Goal: Answer question/provide support: Share knowledge or assist other users

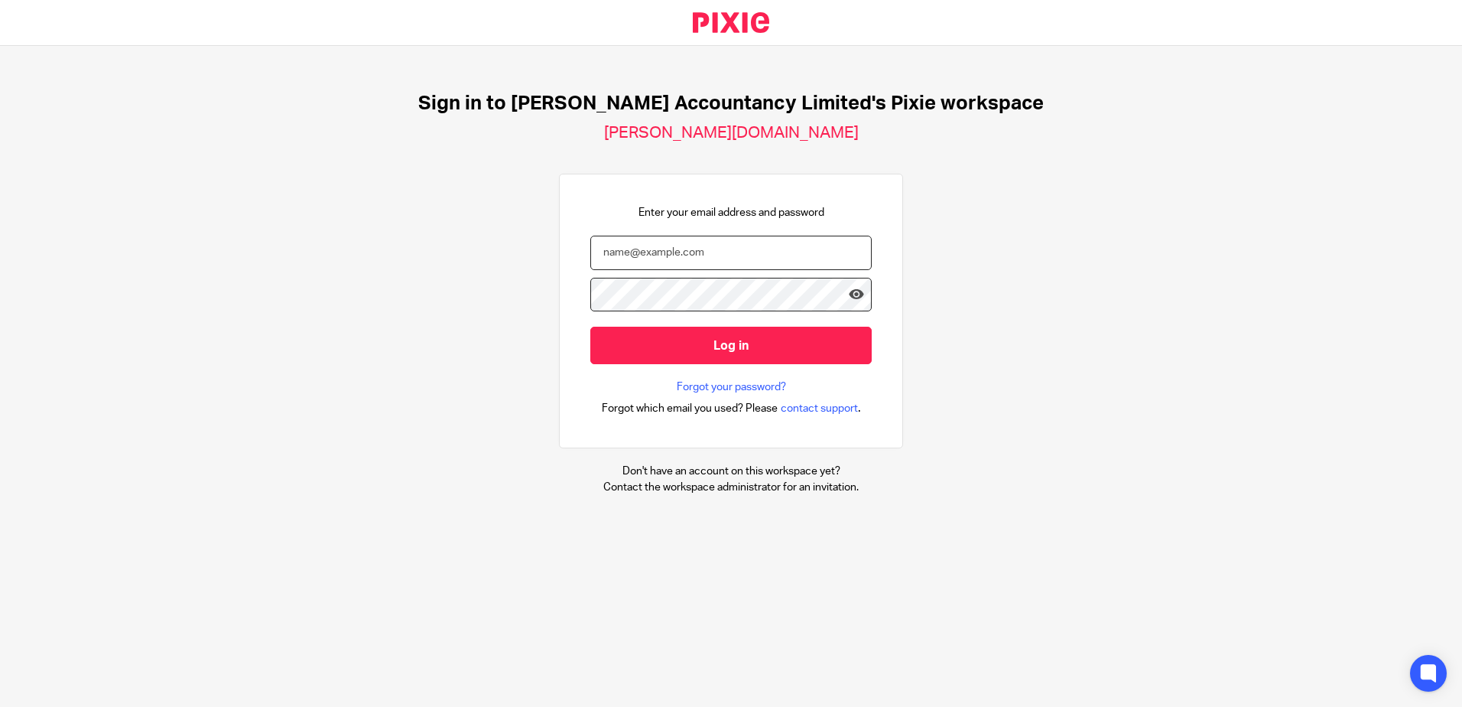
click at [643, 256] on input "email" at bounding box center [730, 253] width 281 height 34
type input "hannah@chatfieldaccountancy.co.uk"
click at [590, 327] on input "Log in" at bounding box center [730, 345] width 281 height 37
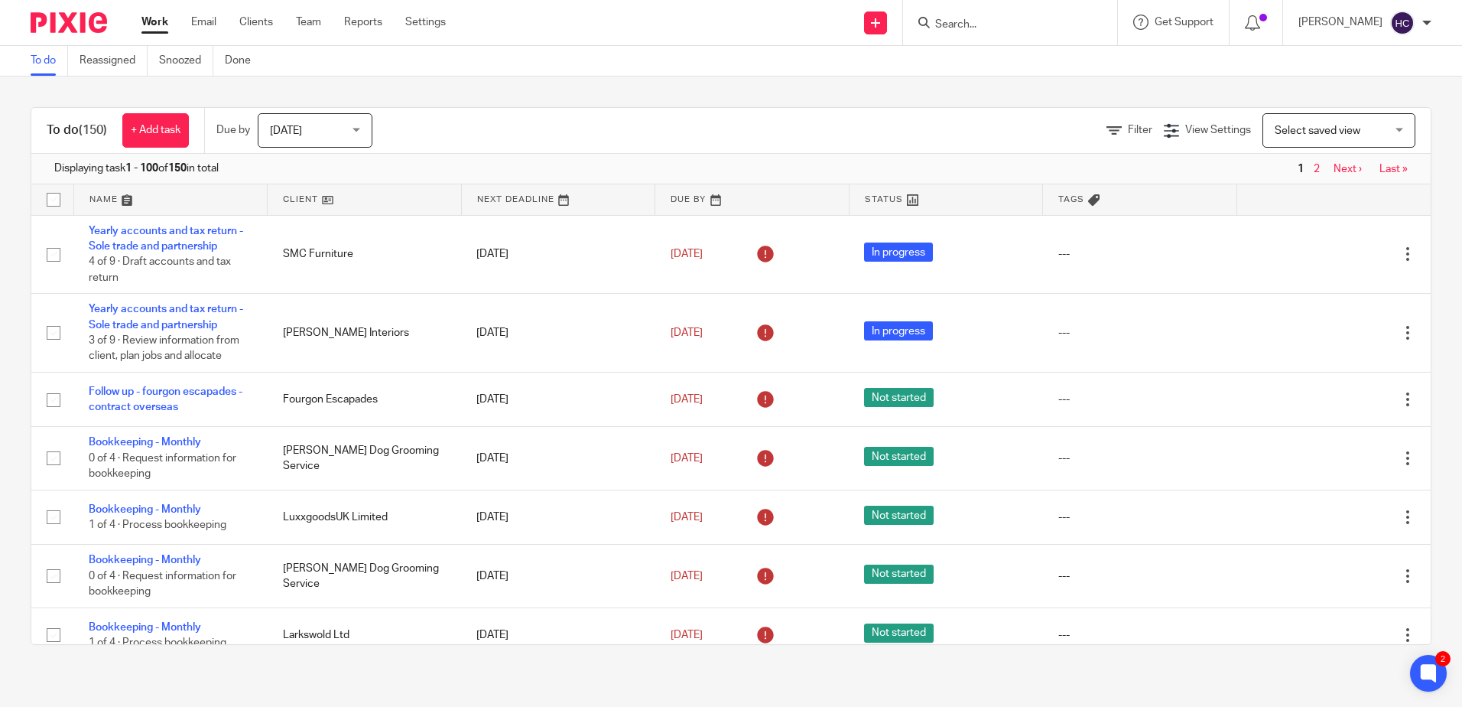
click at [190, 18] on ul "Work Email Clients Team Reports Settings" at bounding box center [304, 22] width 327 height 15
click at [203, 18] on link "Email" at bounding box center [203, 22] width 25 height 15
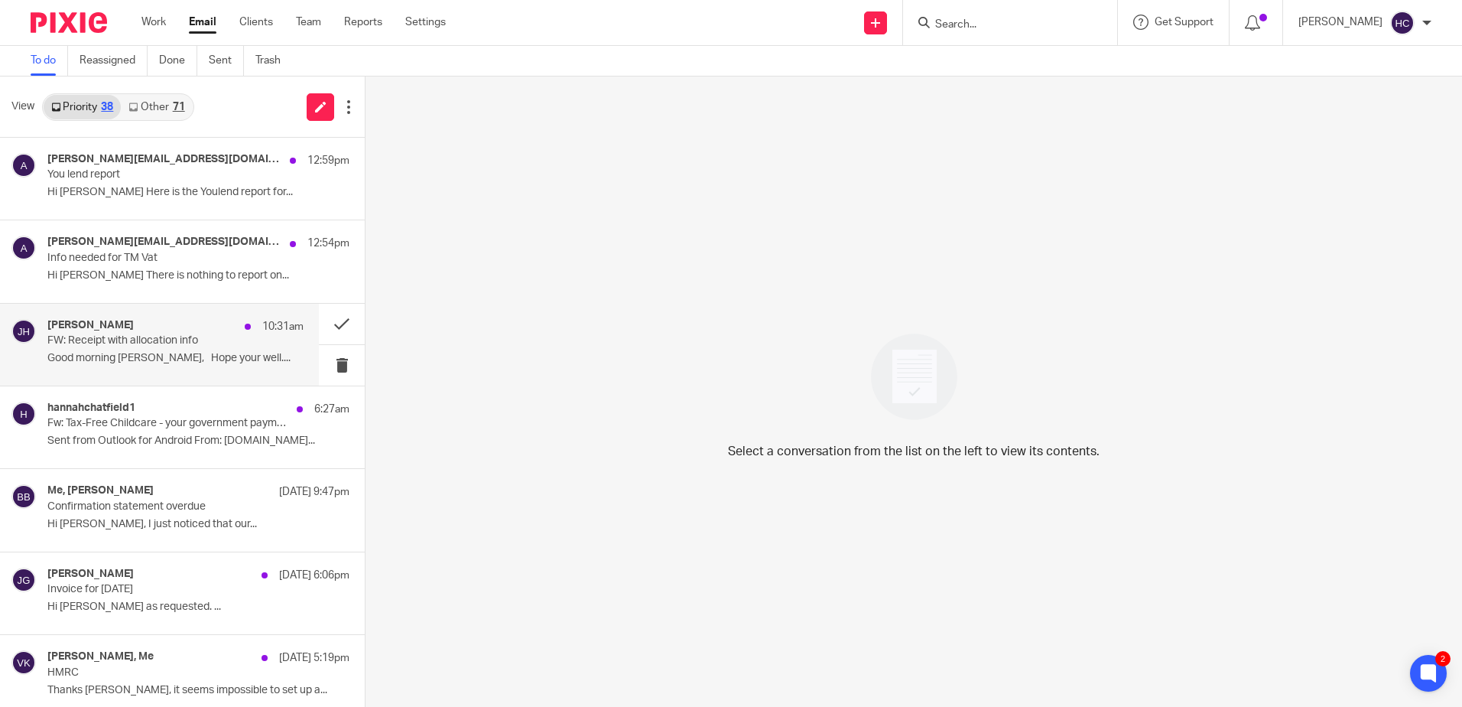
click at [174, 325] on div "Jon Harding-Selman 10:31am" at bounding box center [175, 326] width 256 height 15
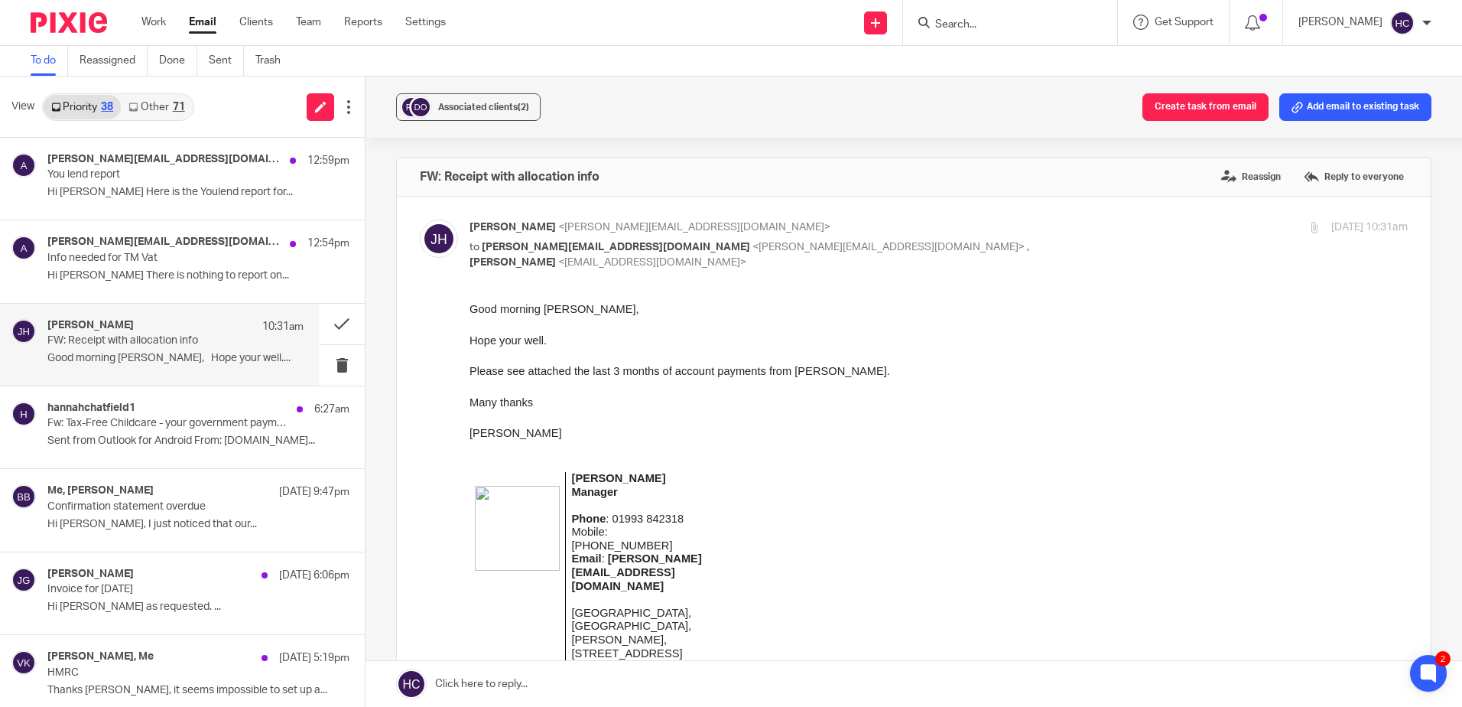
click at [169, 115] on link "Other 71" at bounding box center [156, 107] width 71 height 24
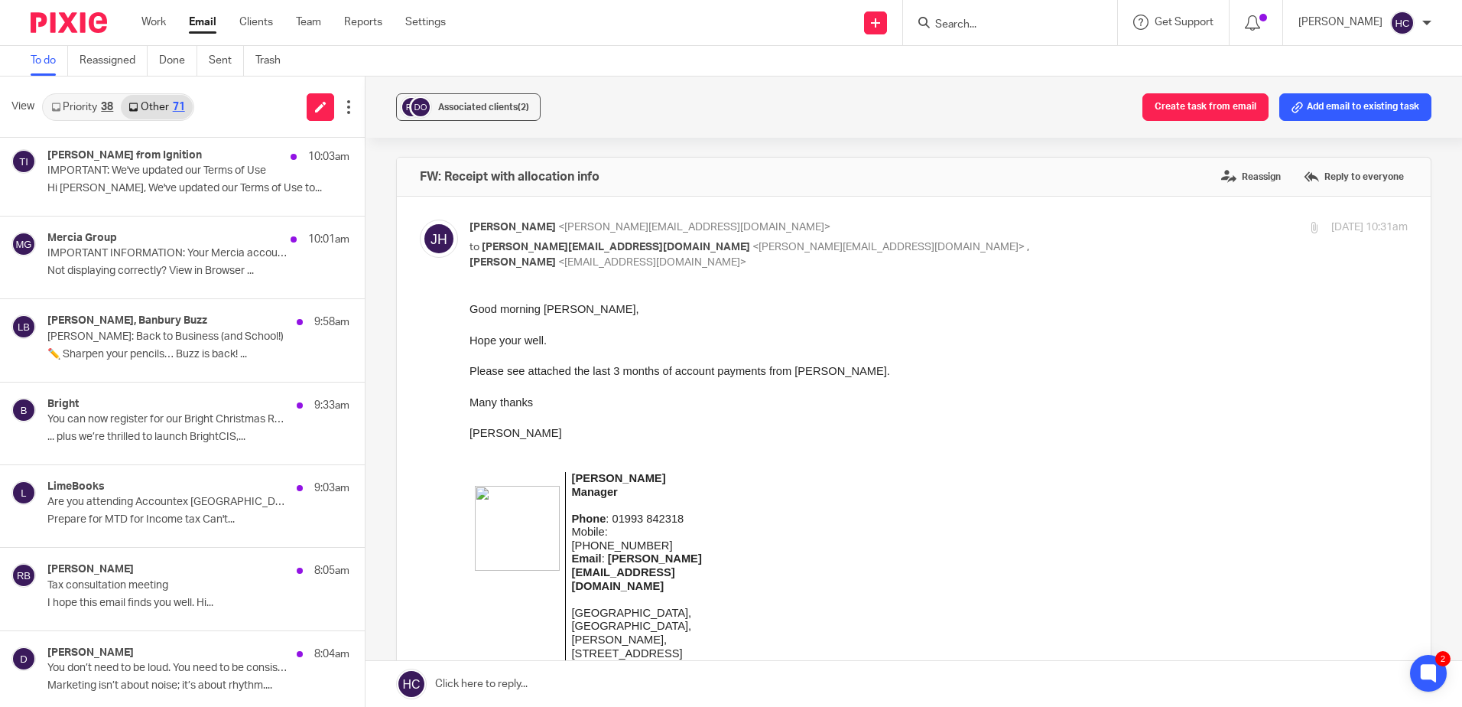
scroll to position [612, 0]
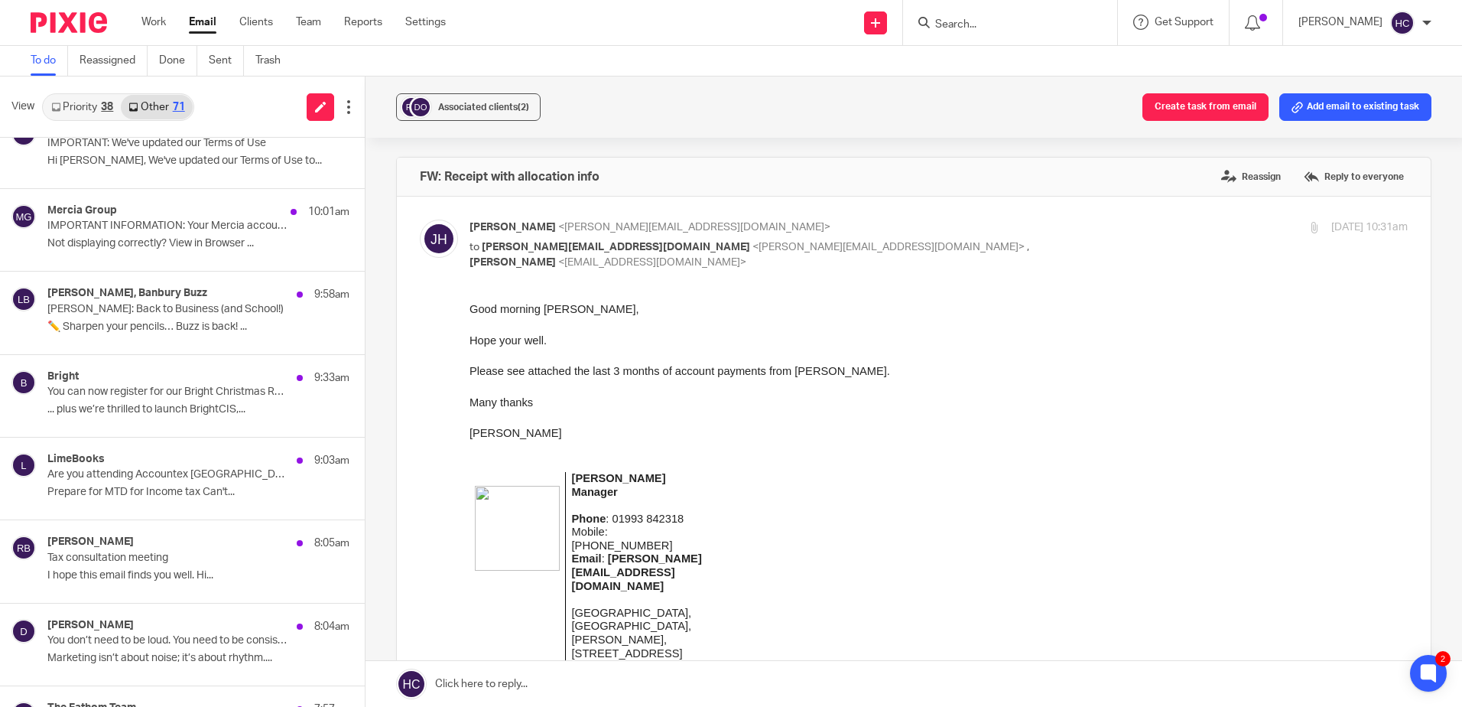
click at [190, 538] on div "Rudy-John Baptiste 8:05am" at bounding box center [198, 542] width 302 height 15
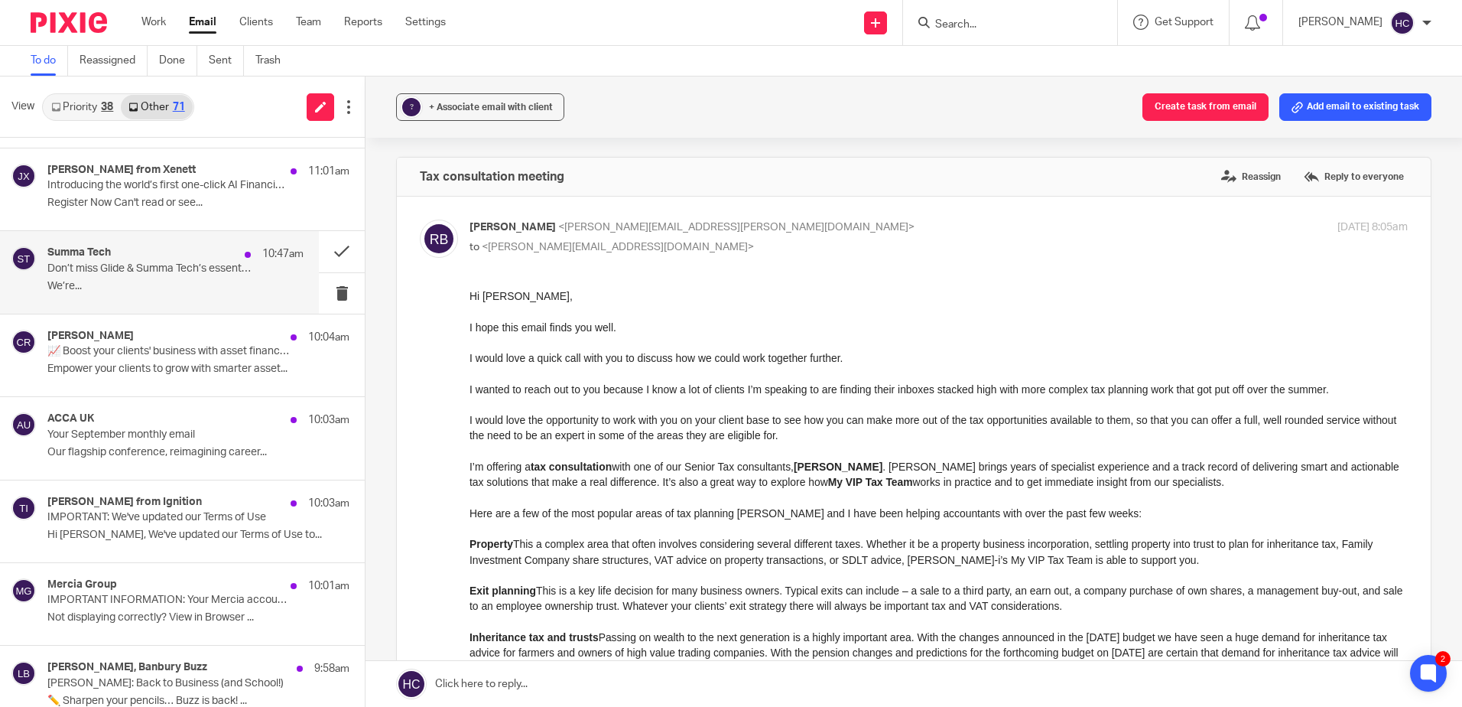
scroll to position [0, 0]
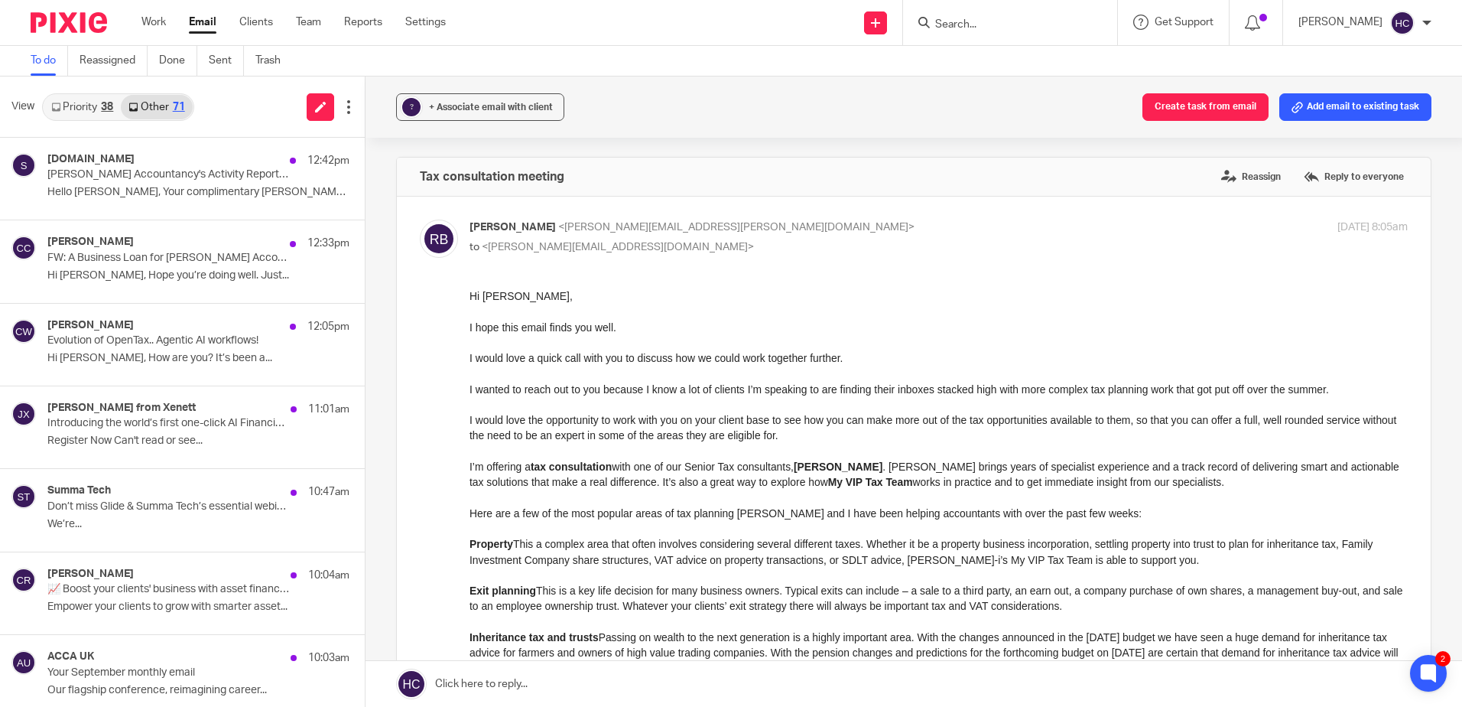
click at [74, 111] on link "Priority 38" at bounding box center [82, 107] width 77 height 24
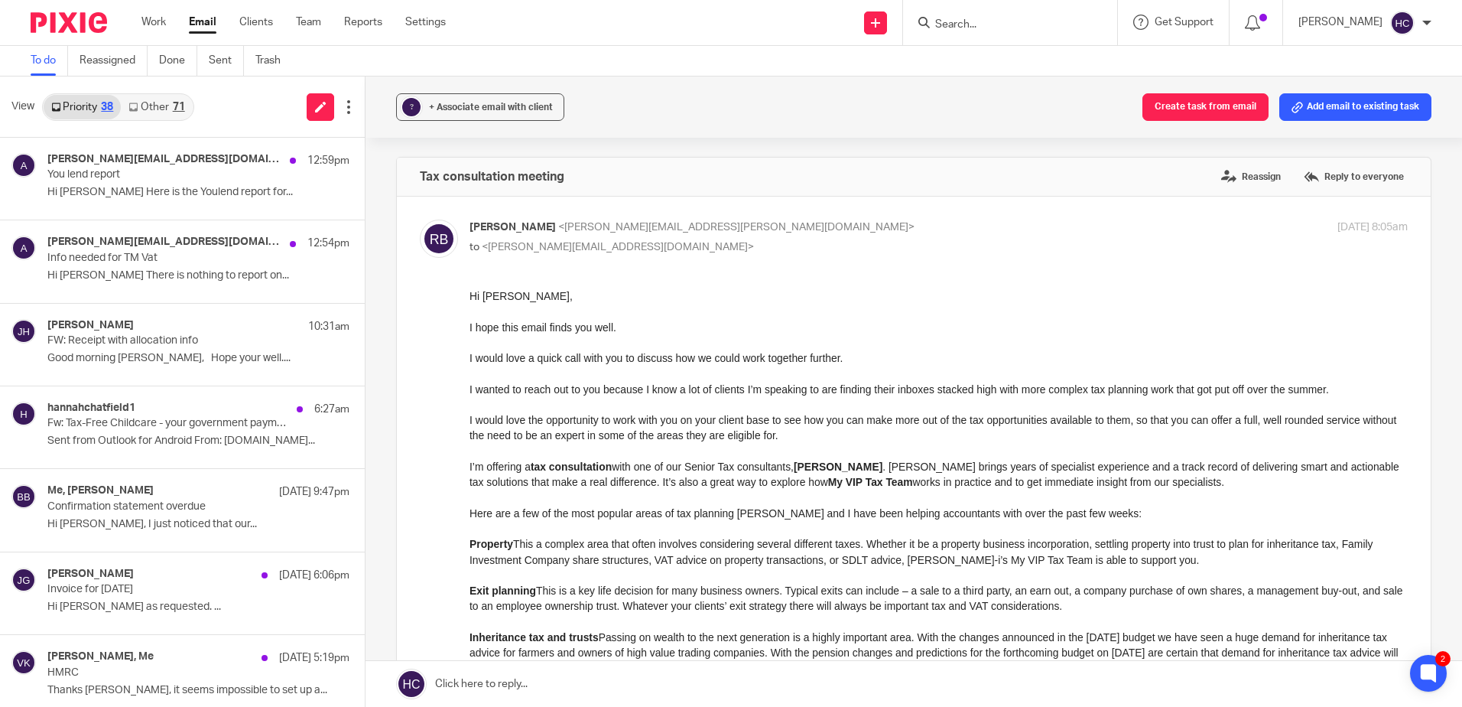
click at [1000, 27] on input "Search" at bounding box center [1003, 25] width 138 height 14
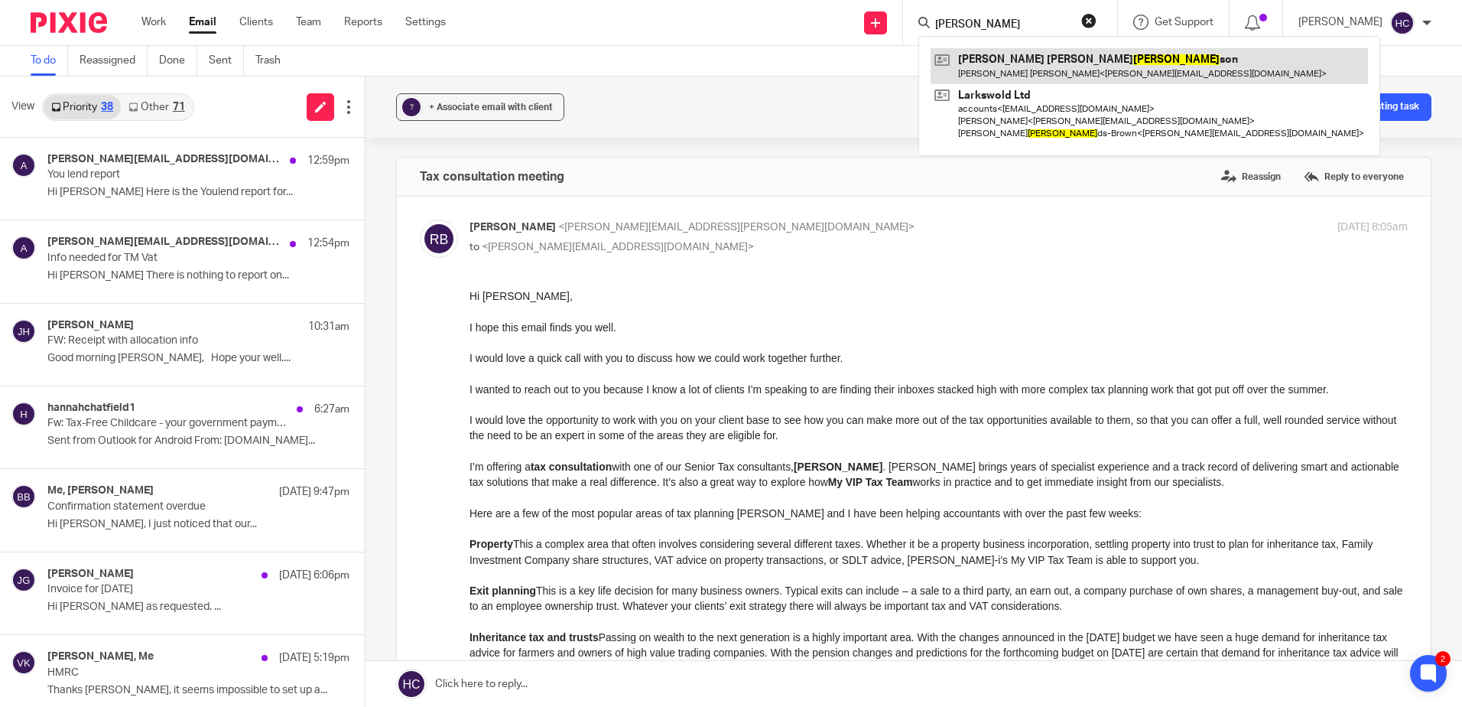
type input "nichol"
click at [1023, 67] on link at bounding box center [1149, 65] width 437 height 35
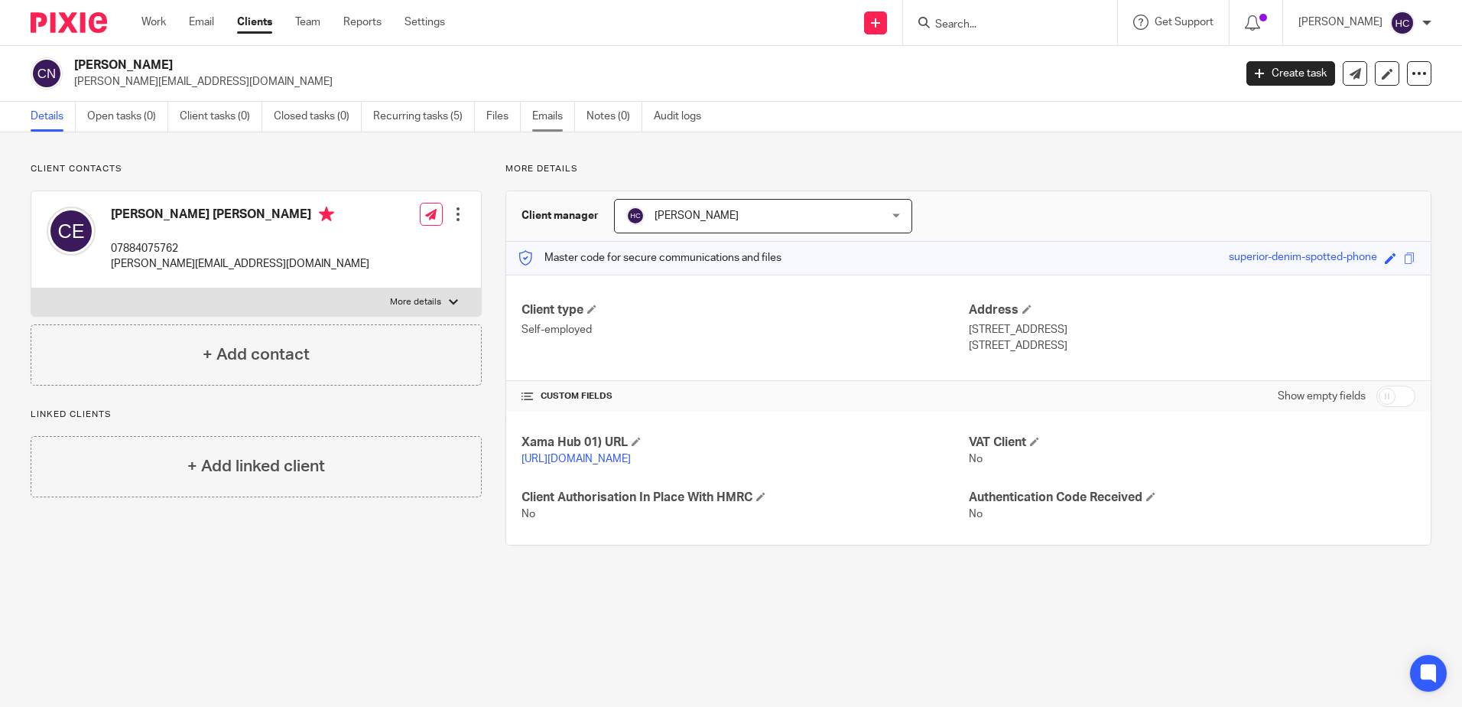
click at [559, 121] on link "Emails" at bounding box center [553, 117] width 43 height 30
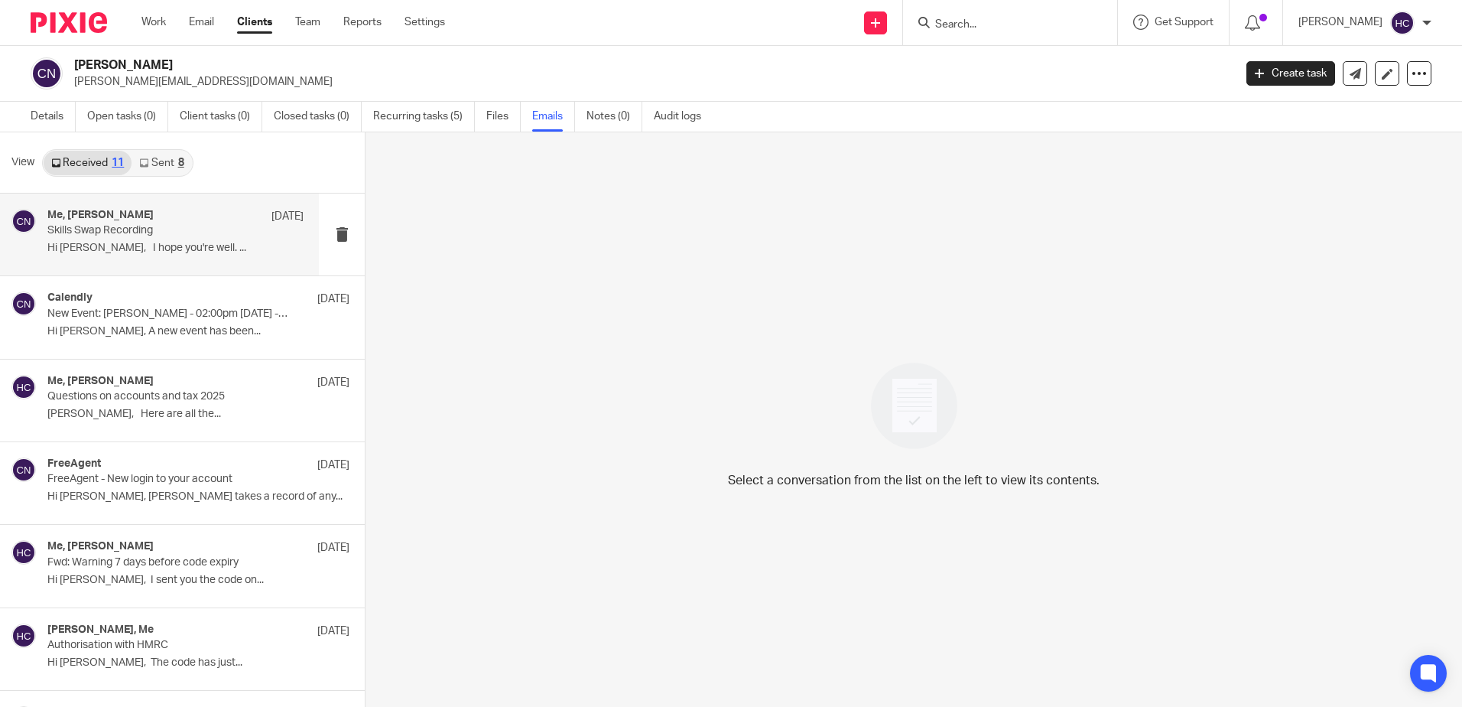
click at [171, 218] on div "Me, [PERSON_NAME] [DATE]" at bounding box center [175, 216] width 256 height 15
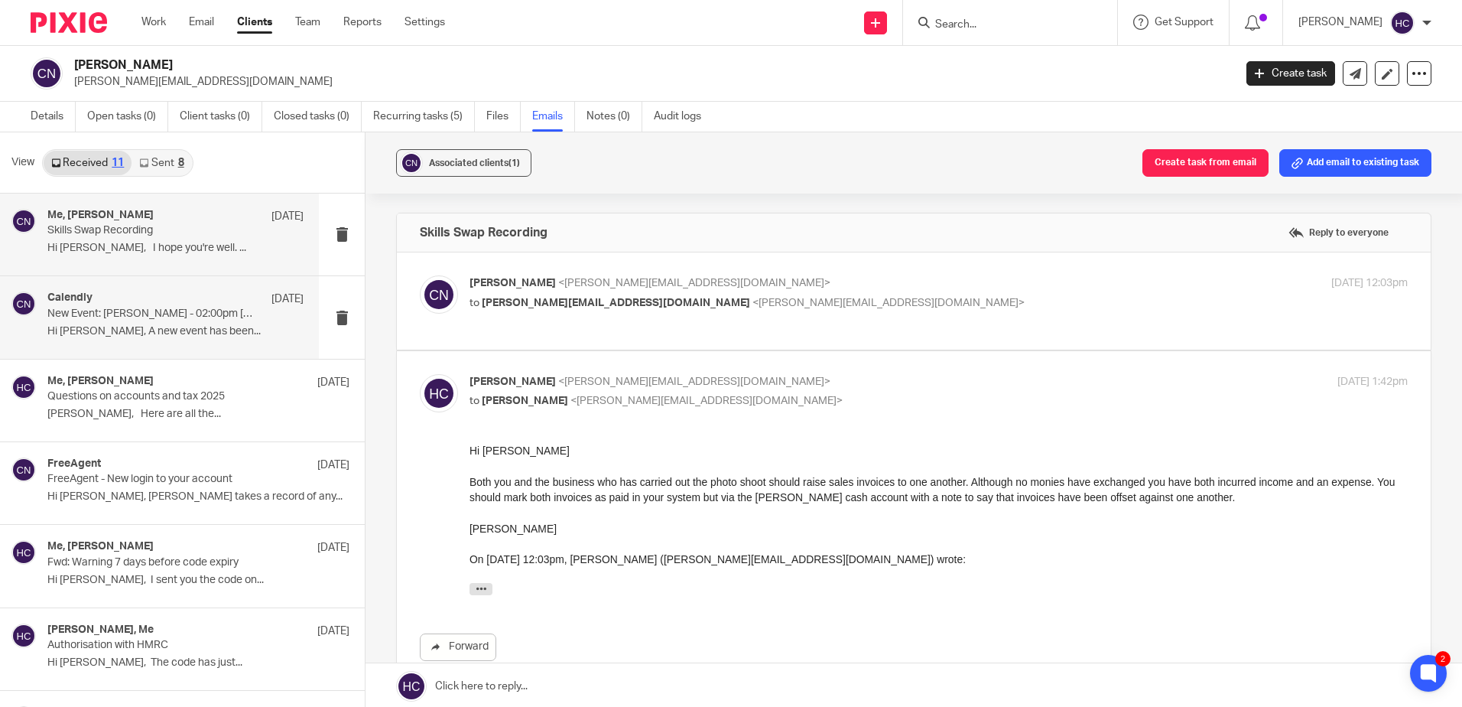
click at [124, 317] on p "New Event: [PERSON_NAME] - 02:00pm [DATE] - 30 Minute Meeting with [PERSON_NAME]" at bounding box center [149, 313] width 205 height 13
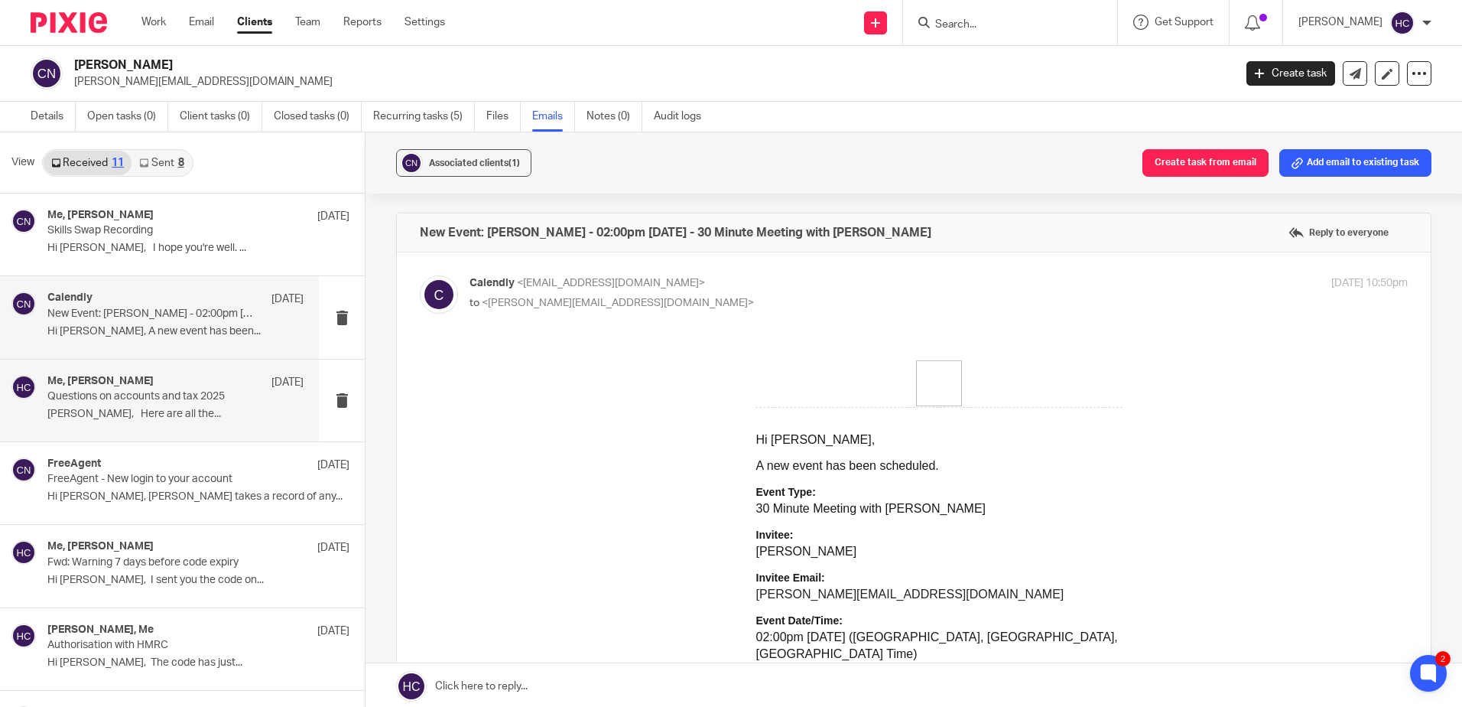
click at [207, 390] on p "Questions on accounts and tax 2025" at bounding box center [149, 396] width 205 height 13
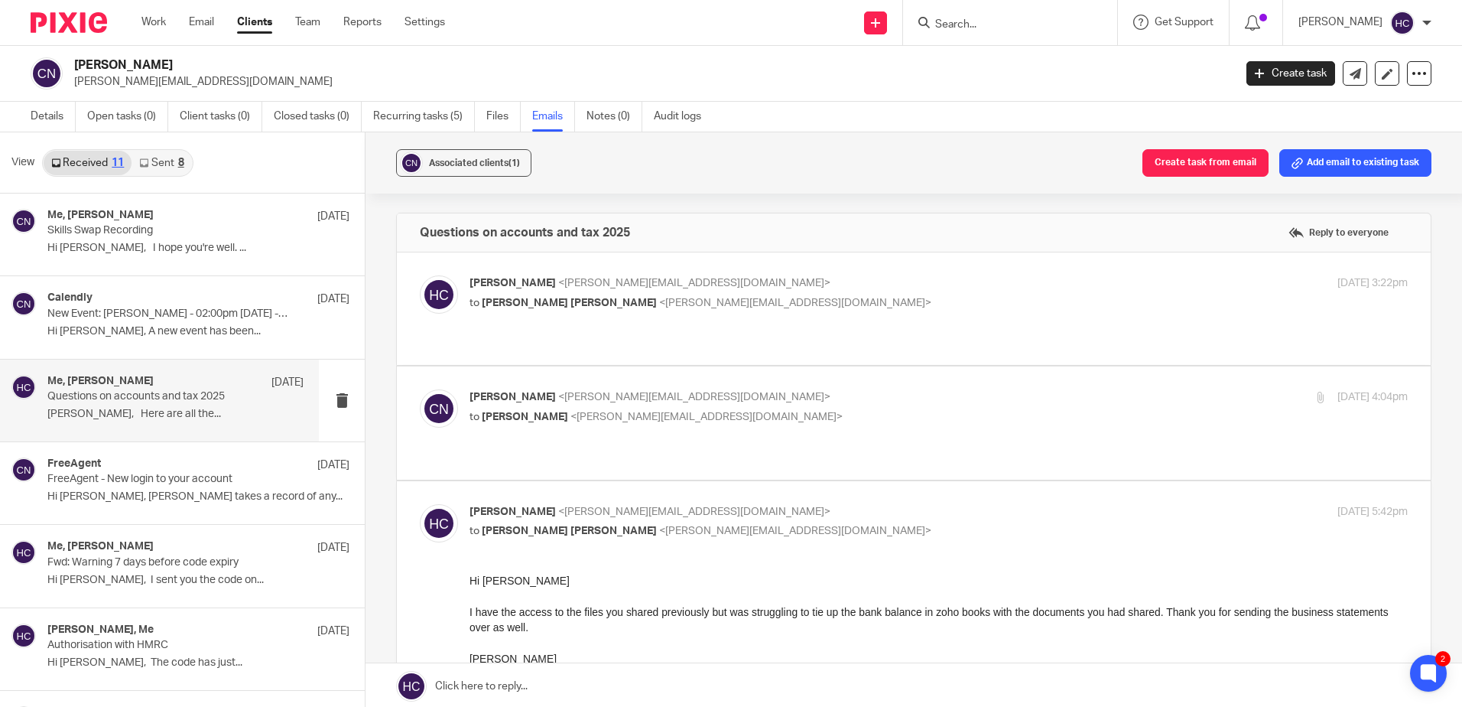
click at [651, 397] on span "<[PERSON_NAME][EMAIL_ADDRESS][DOMAIN_NAME]>" at bounding box center [694, 397] width 272 height 11
checkbox input "true"
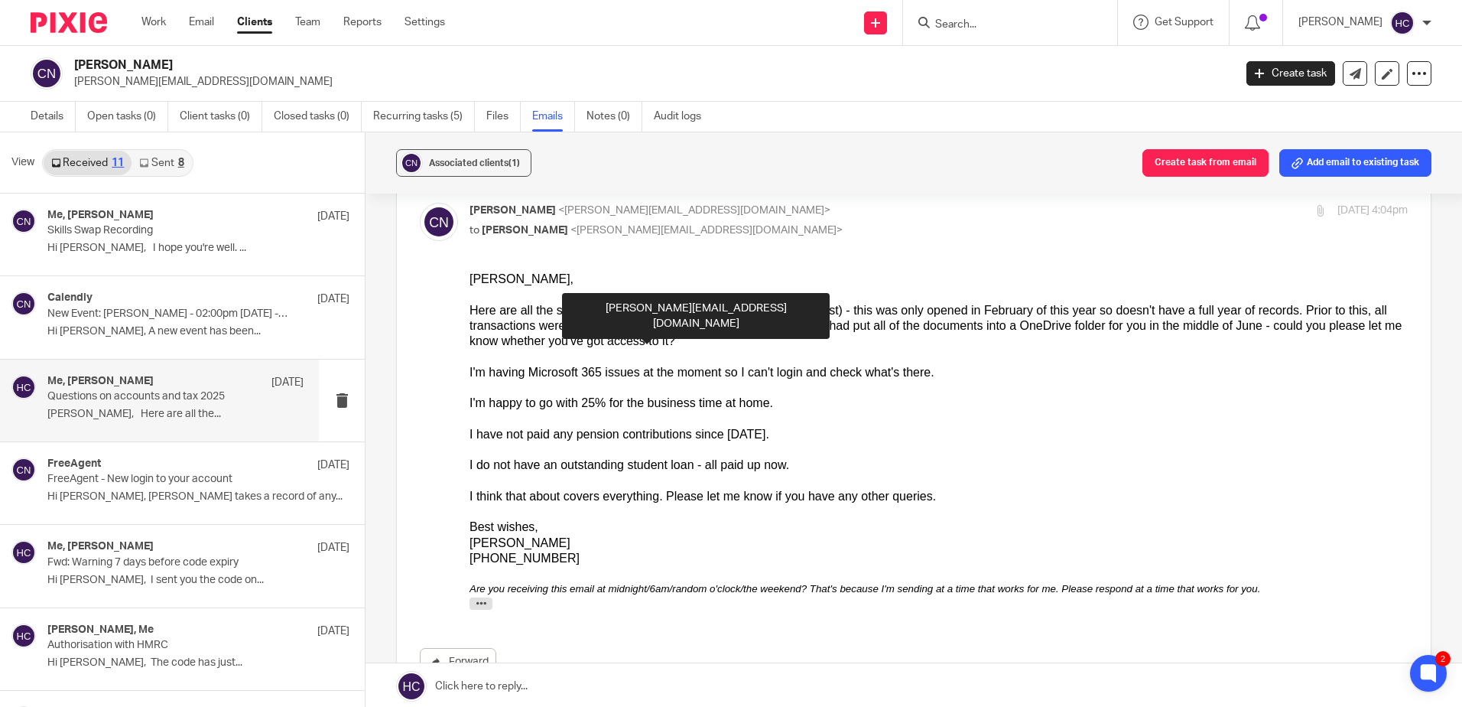
scroll to position [229, 0]
